Goal: Transaction & Acquisition: Book appointment/travel/reservation

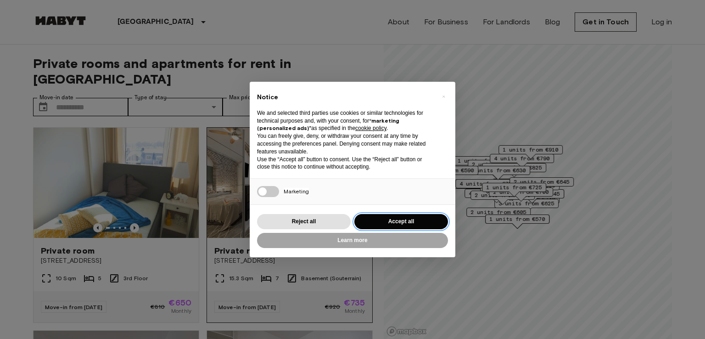
drag, startPoint x: 384, startPoint y: 222, endPoint x: 323, endPoint y: 173, distance: 77.7
click at [384, 221] on button "Accept all" at bounding box center [401, 221] width 94 height 15
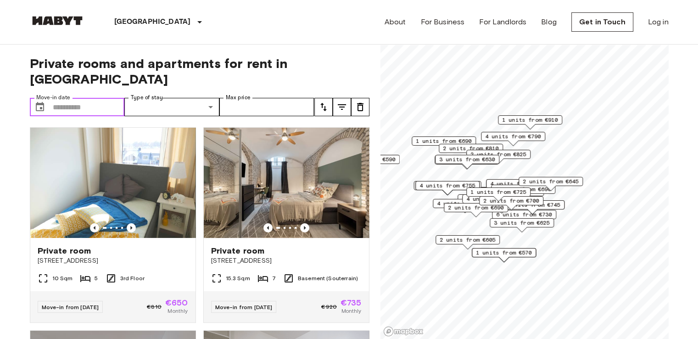
click at [79, 98] on input "Move-in date" at bounding box center [89, 107] width 72 height 18
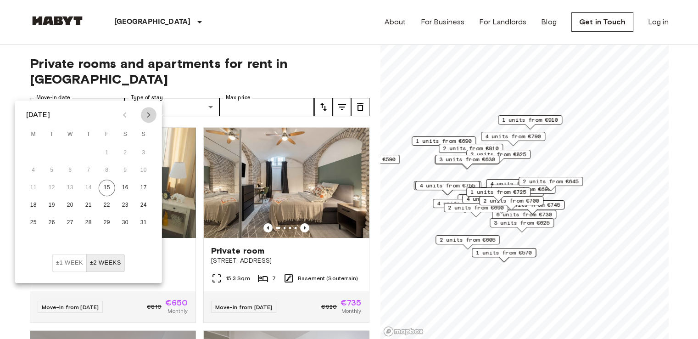
click at [149, 118] on icon "Next month" at bounding box center [148, 114] width 11 height 11
drag, startPoint x: 35, startPoint y: 222, endPoint x: 136, endPoint y: 140, distance: 130.5
click at [35, 220] on button "29" at bounding box center [33, 222] width 17 height 17
type input "**********"
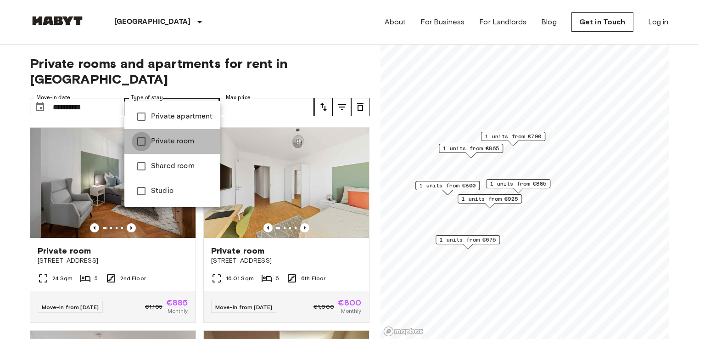
type input "**********"
click at [265, 89] on div at bounding box center [352, 169] width 705 height 339
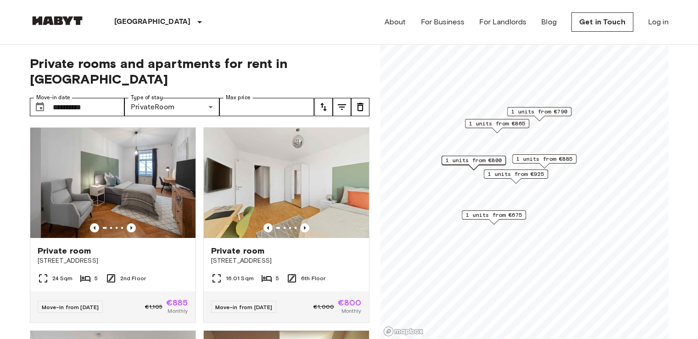
click at [492, 163] on span "1 units from €800" at bounding box center [474, 160] width 56 height 8
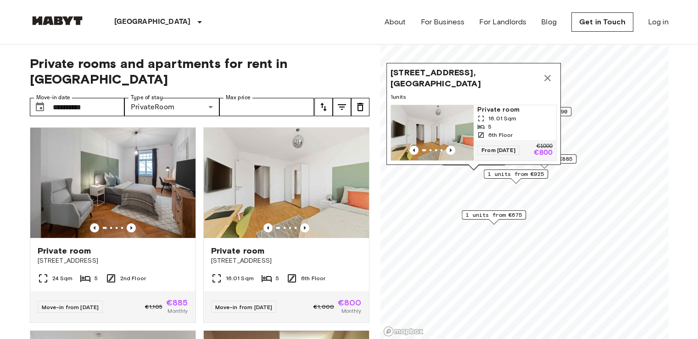
click at [535, 149] on p "€800" at bounding box center [542, 152] width 19 height 7
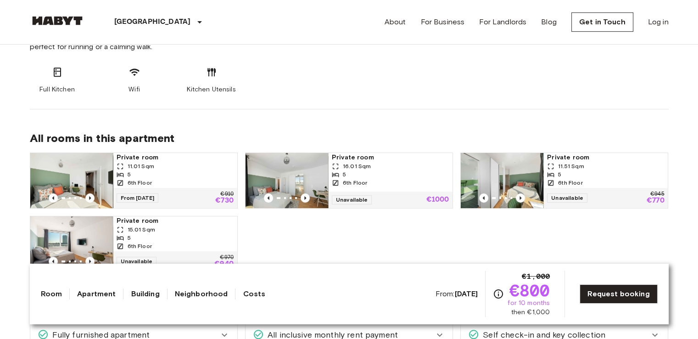
scroll to position [413, 0]
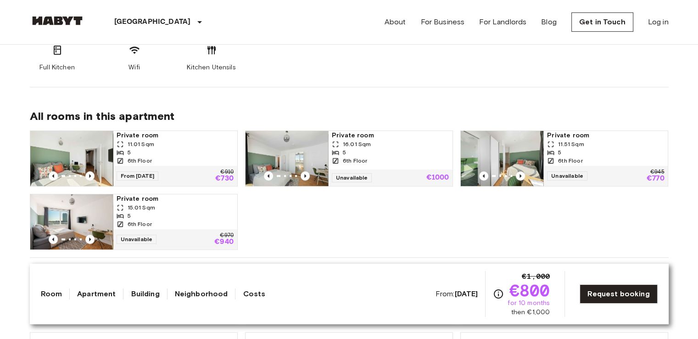
click at [152, 134] on span "Private room" at bounding box center [175, 135] width 117 height 9
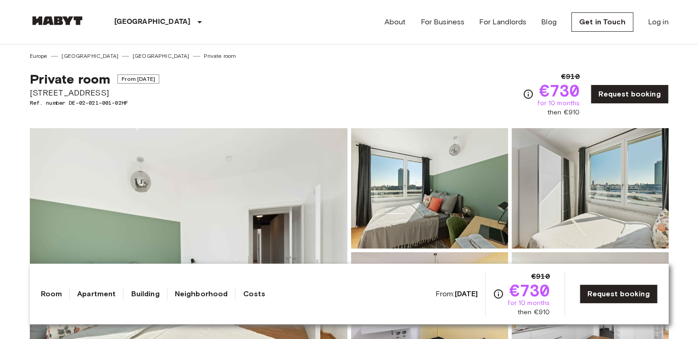
scroll to position [92, 0]
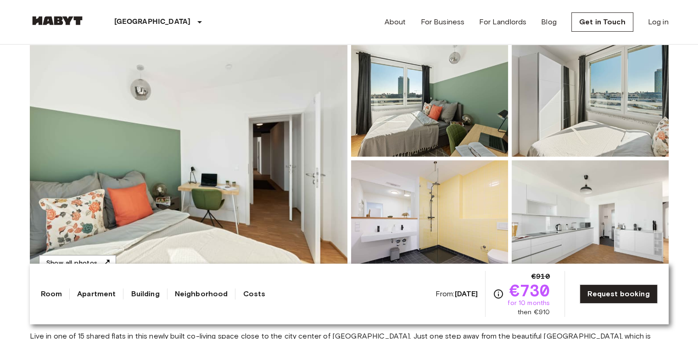
click at [246, 173] on img at bounding box center [189, 158] width 318 height 244
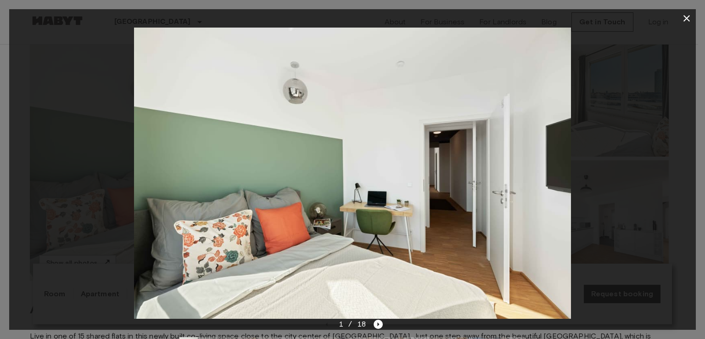
click at [631, 192] on div at bounding box center [352, 173] width 687 height 291
click at [687, 20] on icon "button" at bounding box center [686, 18] width 11 height 11
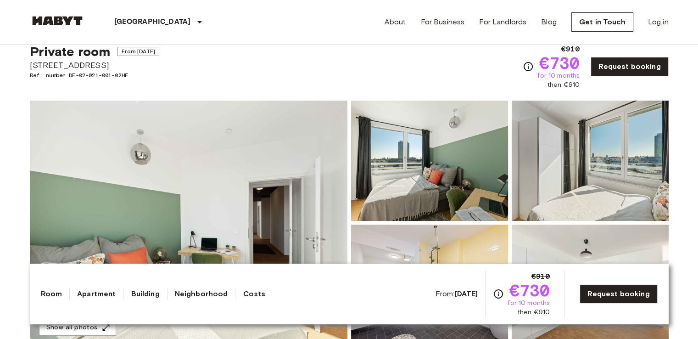
scroll to position [0, 0]
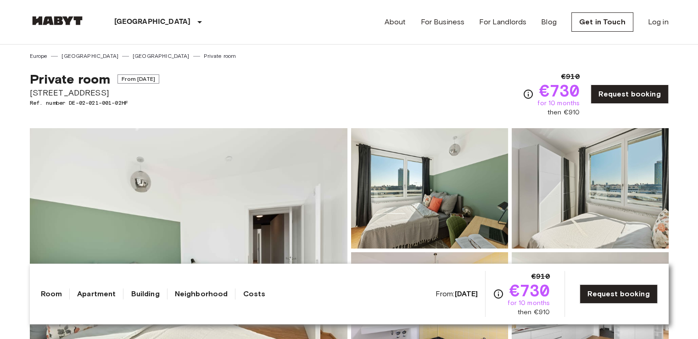
click at [83, 294] on link "Apartment" at bounding box center [96, 293] width 39 height 11
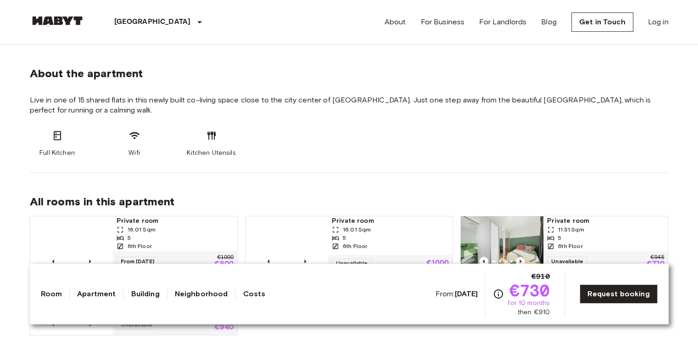
scroll to position [328, 0]
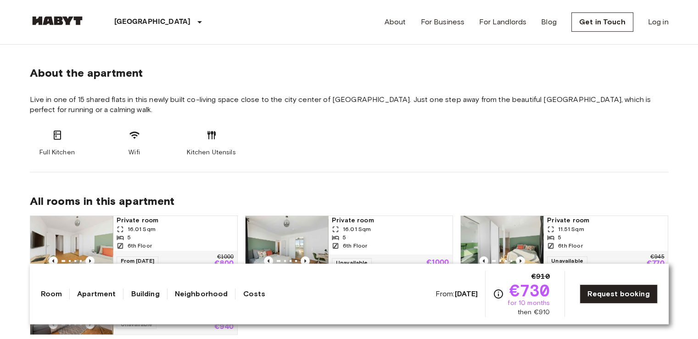
click at [137, 291] on link "Building" at bounding box center [145, 293] width 28 height 11
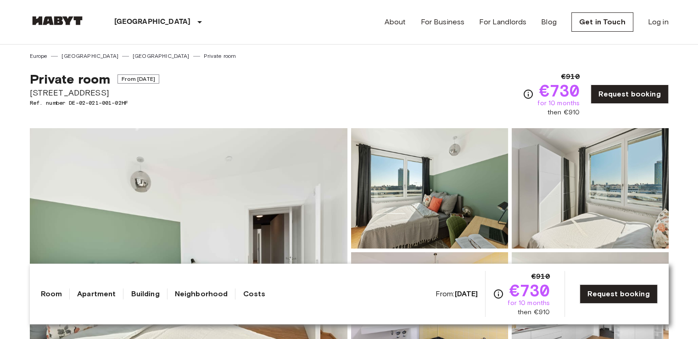
scroll to position [0, 0]
click at [178, 291] on link "Neighborhood" at bounding box center [201, 293] width 53 height 11
click at [245, 292] on link "Costs" at bounding box center [254, 293] width 22 height 11
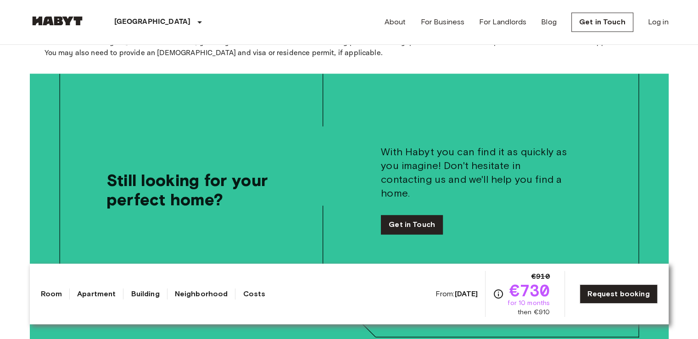
scroll to position [1504, 0]
